Goal: Navigation & Orientation: Find specific page/section

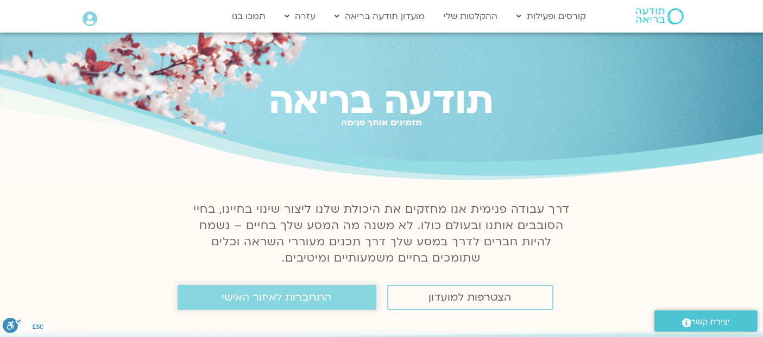
click at [268, 296] on span "התחברות לאיזור האישי" at bounding box center [277, 298] width 110 height 12
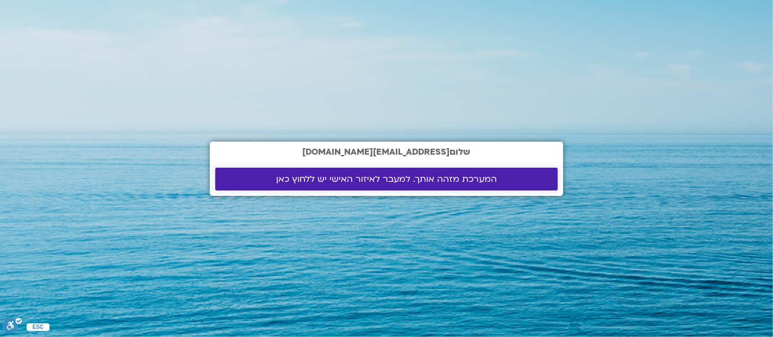
click at [472, 176] on span "המערכת מזהה אותך. למעבר לאיזור האישי יש ללחוץ כאן" at bounding box center [386, 179] width 221 height 10
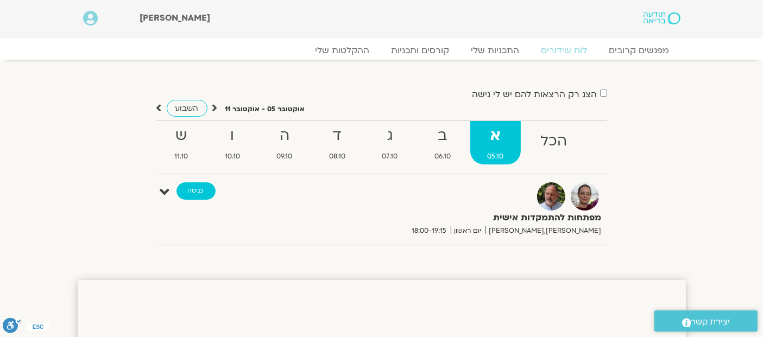
click at [189, 191] on link "כניסה" at bounding box center [196, 191] width 39 height 17
